Goal: Entertainment & Leisure: Consume media (video, audio)

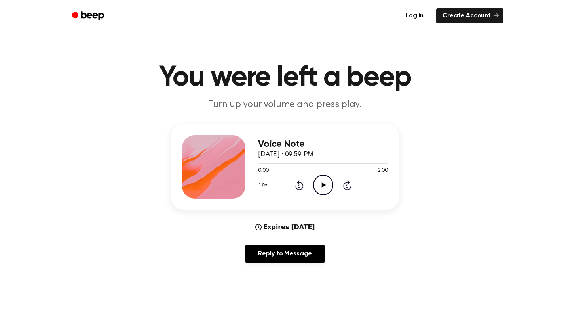
click at [325, 191] on icon "Play Audio" at bounding box center [323, 185] width 20 height 20
click at [369, 163] on div at bounding box center [323, 163] width 130 height 6
click at [346, 164] on div at bounding box center [319, 163] width 122 height 1
click at [344, 161] on div at bounding box center [323, 163] width 130 height 6
click at [325, 162] on div at bounding box center [323, 163] width 130 height 6
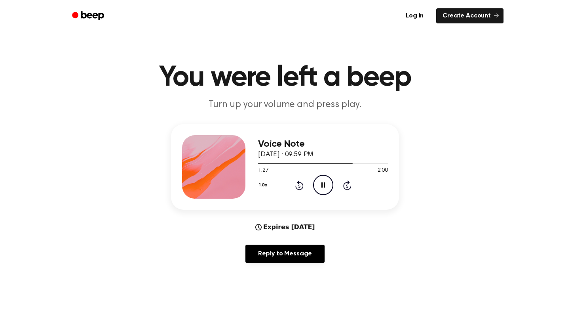
click at [319, 186] on icon "Pause Audio" at bounding box center [323, 185] width 20 height 20
click at [319, 183] on icon "Play Audio" at bounding box center [323, 185] width 20 height 20
click at [316, 162] on div at bounding box center [323, 163] width 130 height 6
click at [287, 163] on div at bounding box center [323, 163] width 130 height 6
click at [326, 181] on icon "Pause Audio" at bounding box center [323, 185] width 20 height 20
